Goal: Use online tool/utility: Utilize a website feature to perform a specific function

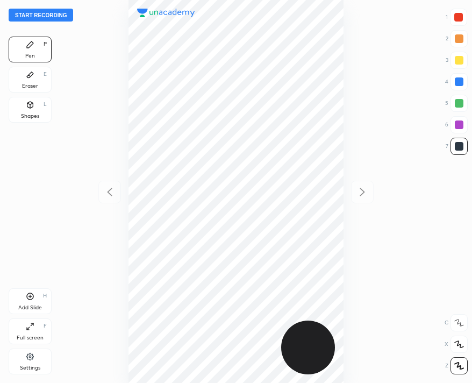
scroll to position [383, 300]
click at [457, 315] on div at bounding box center [459, 322] width 17 height 17
click at [22, 88] on div "Eraser" at bounding box center [30, 85] width 16 height 5
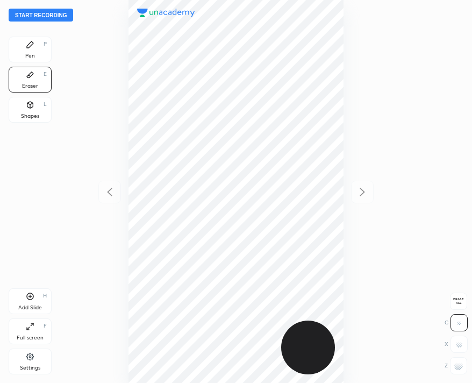
drag, startPoint x: 464, startPoint y: 302, endPoint x: 462, endPoint y: 296, distance: 6.1
click at [463, 301] on span "Erase all" at bounding box center [459, 301] width 16 height 8
drag, startPoint x: 34, startPoint y: 44, endPoint x: 41, endPoint y: 38, distance: 9.1
click at [33, 44] on div "Pen P" at bounding box center [30, 50] width 43 height 26
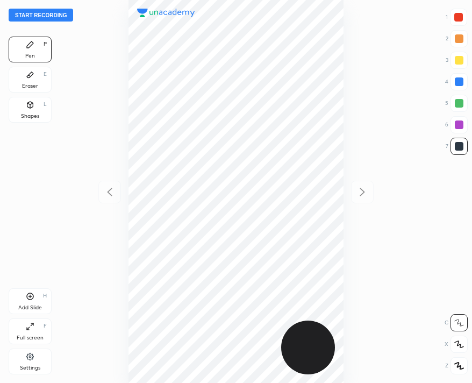
click at [32, 11] on button "Start recording" at bounding box center [41, 15] width 65 height 13
click at [457, 19] on div at bounding box center [458, 17] width 9 height 9
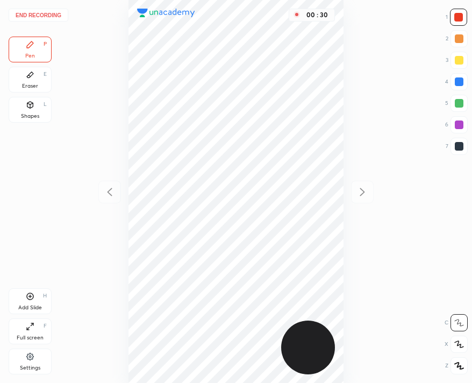
click at [455, 370] on div at bounding box center [459, 365] width 17 height 17
click at [460, 143] on div at bounding box center [459, 146] width 9 height 9
click at [35, 298] on div "Add Slide H" at bounding box center [30, 301] width 43 height 26
click at [33, 296] on icon at bounding box center [30, 296] width 7 height 7
click at [30, 16] on button "End recording" at bounding box center [39, 15] width 60 height 13
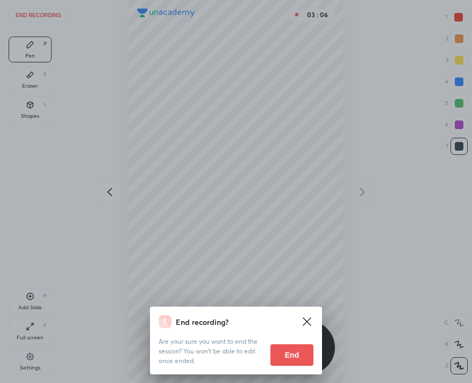
click at [292, 347] on button "End" at bounding box center [292, 355] width 43 height 22
